Goal: Task Accomplishment & Management: Use online tool/utility

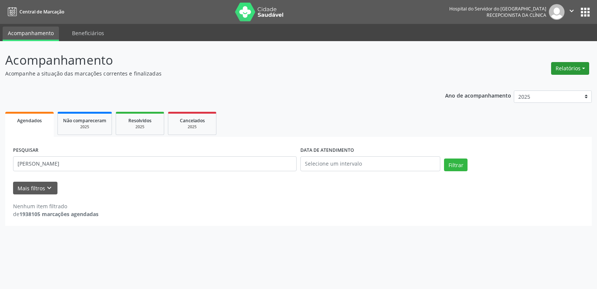
click at [560, 67] on button "Relatórios" at bounding box center [570, 68] width 38 height 13
click at [552, 81] on link "Agendamentos" at bounding box center [550, 84] width 80 height 10
select select "9"
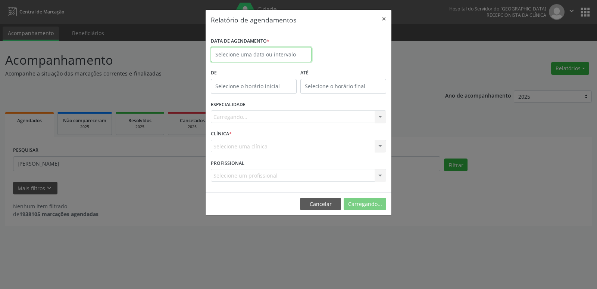
click at [282, 55] on input "text" at bounding box center [261, 54] width 101 height 15
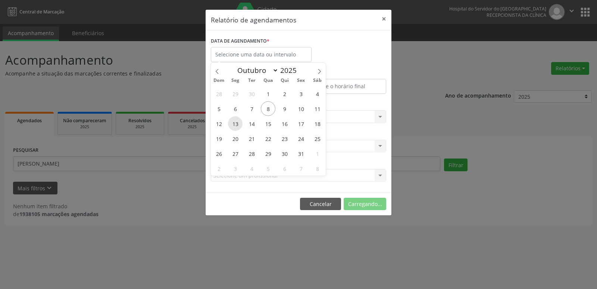
click at [237, 124] on span "13" at bounding box center [235, 123] width 15 height 15
type input "[DATE]"
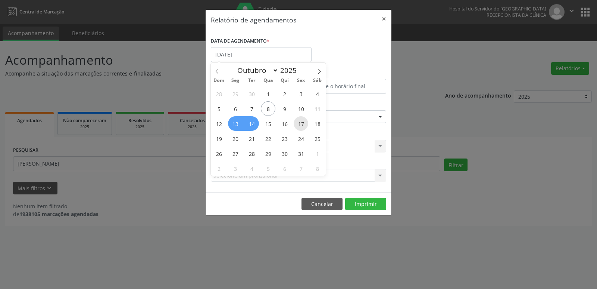
drag, startPoint x: 237, startPoint y: 124, endPoint x: 305, endPoint y: 125, distance: 68.3
click at [305, 125] on div "28 29 30 1 2 3 4 5 6 7 8 9 10 11 12 13 14 15 16 17 18 19 20 21 22 23 24 25 26 2…" at bounding box center [268, 131] width 115 height 90
click at [305, 125] on span "17" at bounding box center [301, 123] width 15 height 15
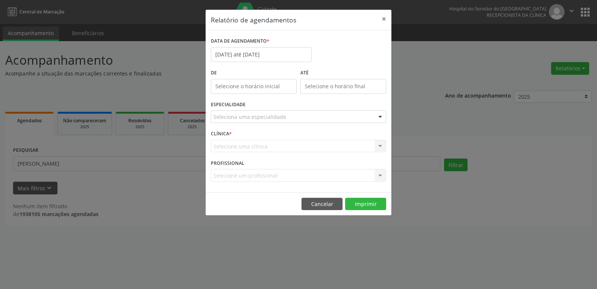
click at [305, 125] on div "ESPECIALIDADE Seleciona uma especialidade Todas as especialidades Alergologia A…" at bounding box center [298, 113] width 179 height 29
click at [382, 118] on div at bounding box center [380, 117] width 11 height 13
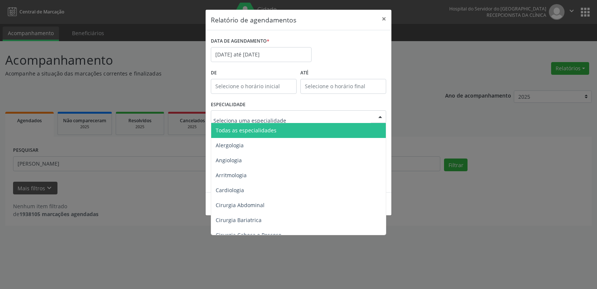
click at [255, 132] on span "Todas as especialidades" at bounding box center [246, 130] width 61 height 7
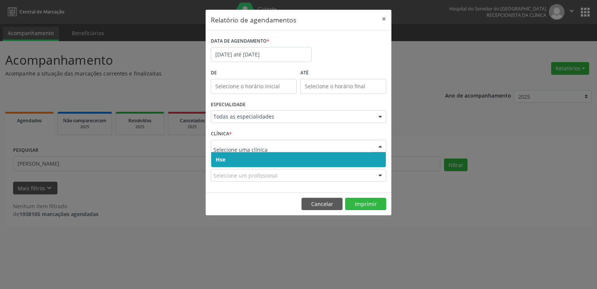
click at [380, 146] on div at bounding box center [380, 146] width 11 height 13
click at [310, 160] on span "Hse" at bounding box center [298, 159] width 175 height 15
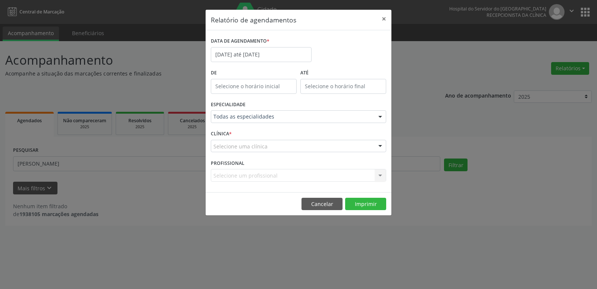
click at [379, 144] on div at bounding box center [380, 146] width 11 height 13
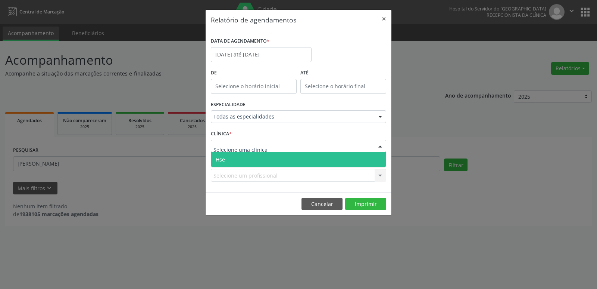
click at [290, 161] on span "Hse" at bounding box center [298, 159] width 175 height 15
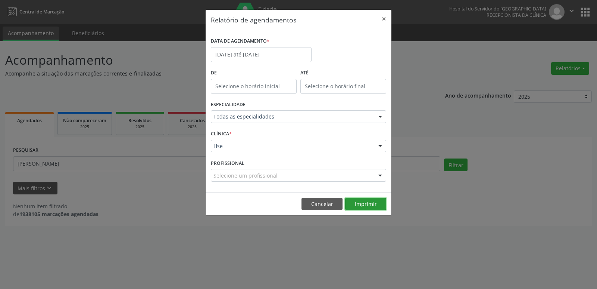
click at [368, 202] on button "Imprimir" at bounding box center [365, 204] width 41 height 13
click at [288, 57] on input "[DATE] até [DATE]" at bounding box center [261, 54] width 101 height 15
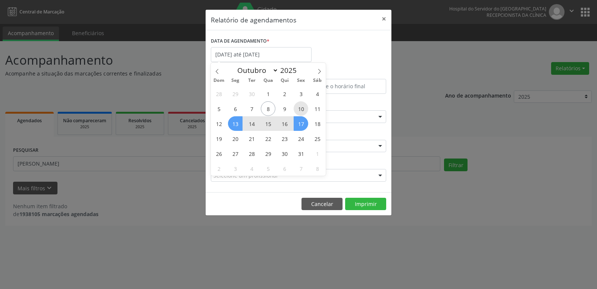
click at [302, 108] on span "10" at bounding box center [301, 108] width 15 height 15
type input "[DATE]"
click at [302, 108] on span "10" at bounding box center [301, 108] width 15 height 15
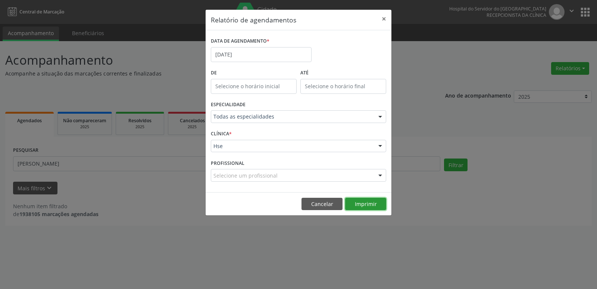
click at [363, 205] on button "Imprimir" at bounding box center [365, 204] width 41 height 13
click at [224, 88] on body "Central de Marcação Hospital do Servidor do [GEOGRAPHIC_DATA] Recepcionista da …" at bounding box center [298, 144] width 597 height 289
type input "12:00"
click at [237, 102] on input "12" at bounding box center [239, 102] width 56 height 15
click at [366, 205] on button "Imprimir" at bounding box center [365, 204] width 41 height 13
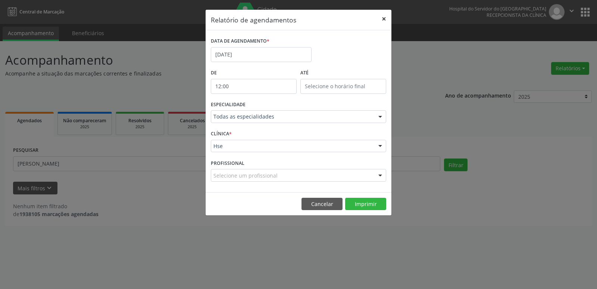
click at [384, 21] on button "×" at bounding box center [384, 19] width 15 height 18
